Goal: Information Seeking & Learning: Learn about a topic

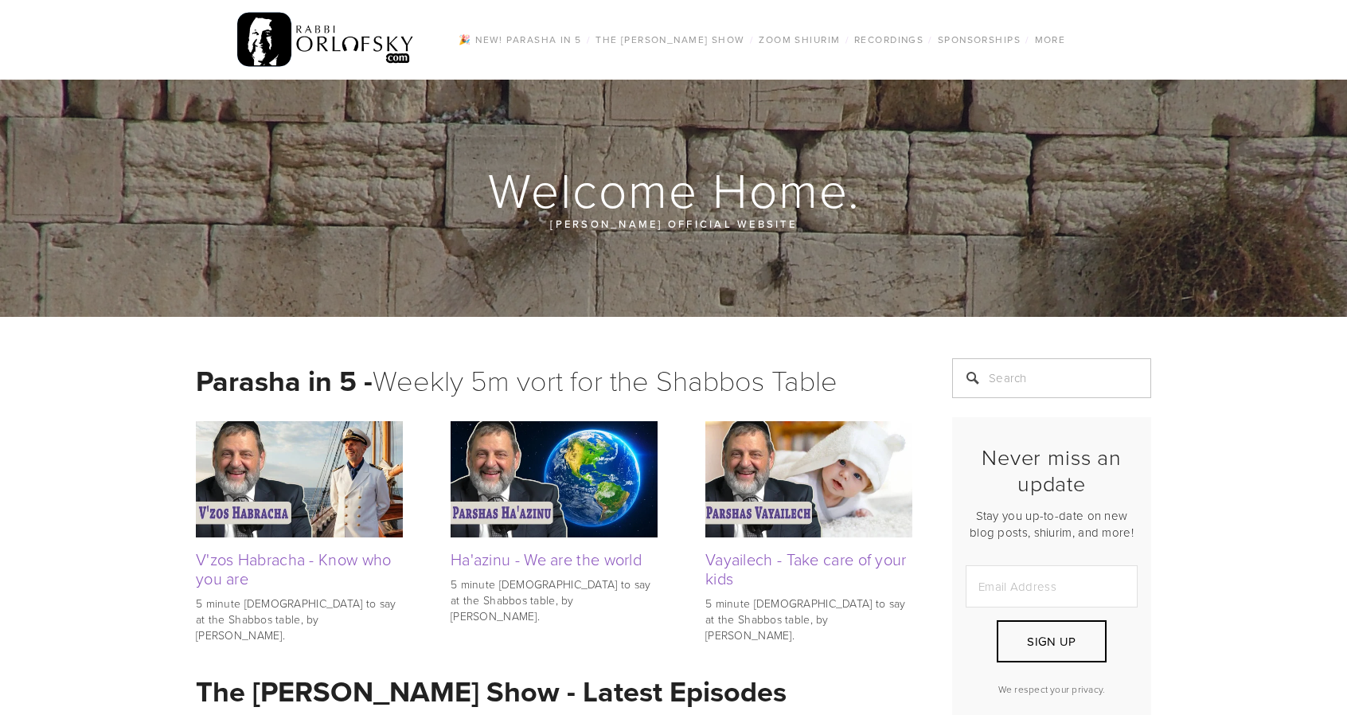
click at [340, 53] on img at bounding box center [326, 40] width 178 height 62
click at [1064, 378] on input "Search" at bounding box center [1051, 378] width 199 height 40
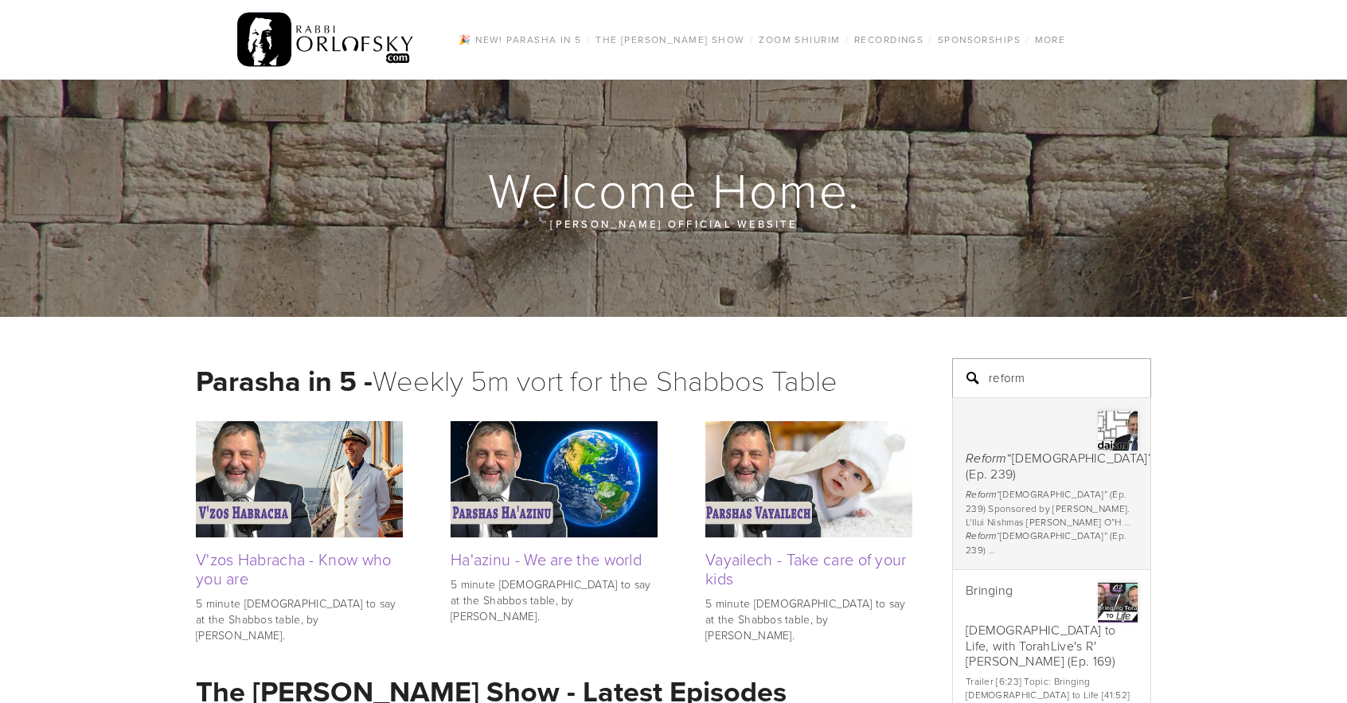
type input "reform"
click at [1005, 424] on div "Reform “[DEMOGRAPHIC_DATA]” (Ep. 239)" at bounding box center [1052, 446] width 172 height 71
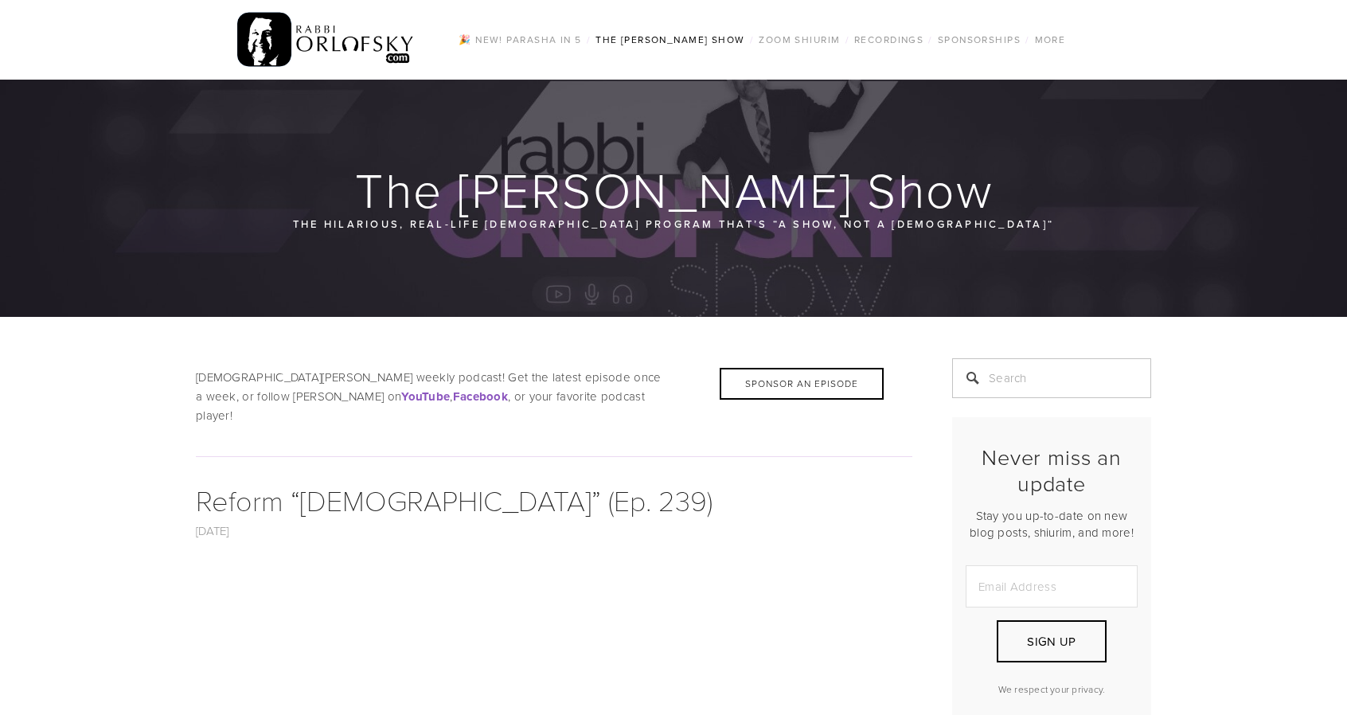
scroll to position [351, 0]
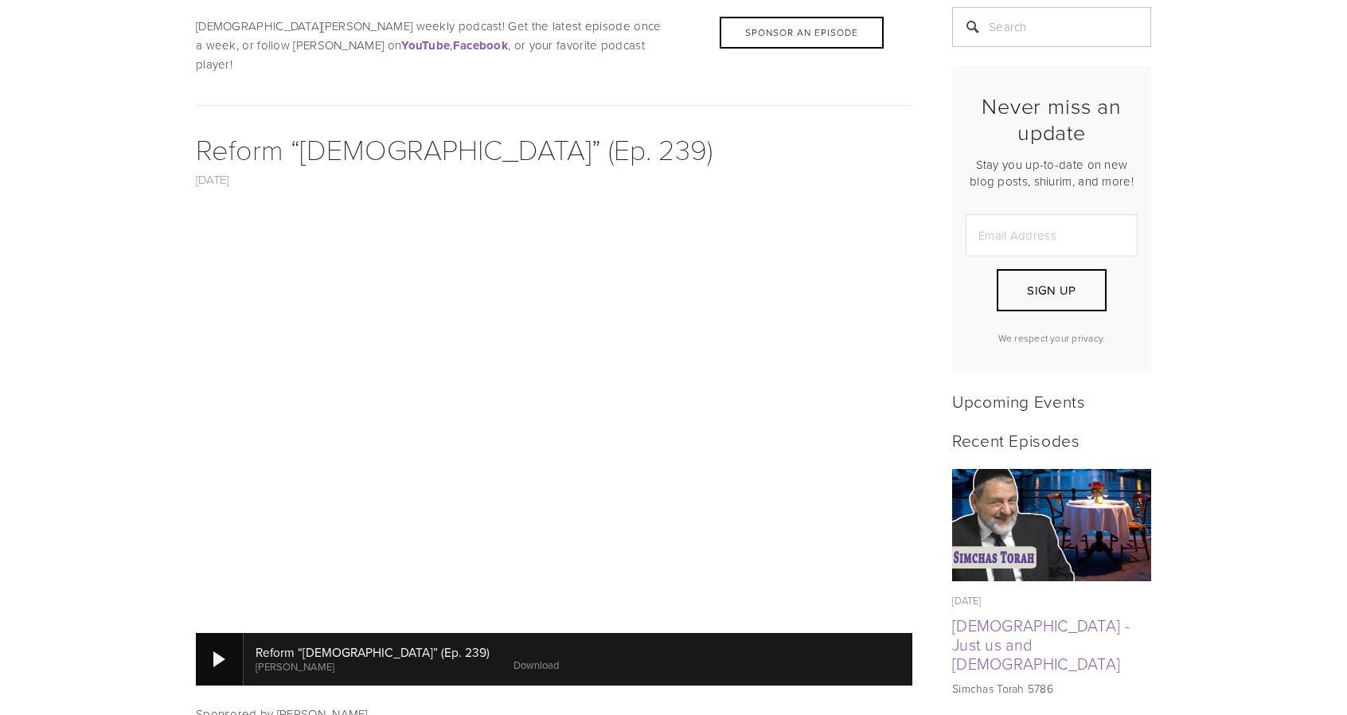
click at [219, 654] on div at bounding box center [220, 659] width 48 height 53
